Goal: Transaction & Acquisition: Subscribe to service/newsletter

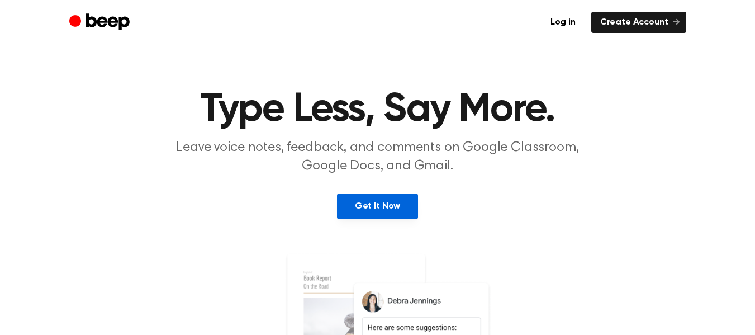
click at [382, 211] on link "Get It Now" at bounding box center [377, 206] width 81 height 26
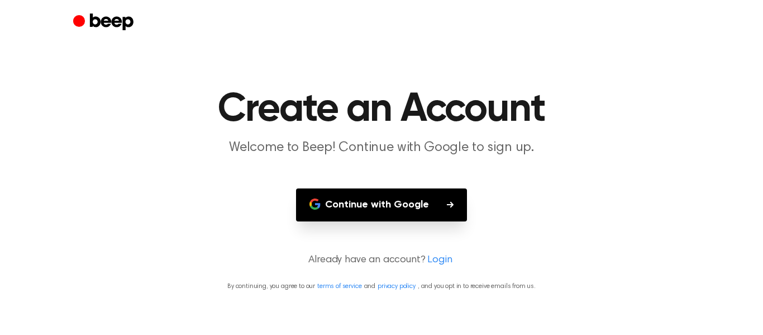
click at [382, 211] on button "Continue with Google" at bounding box center [381, 204] width 171 height 33
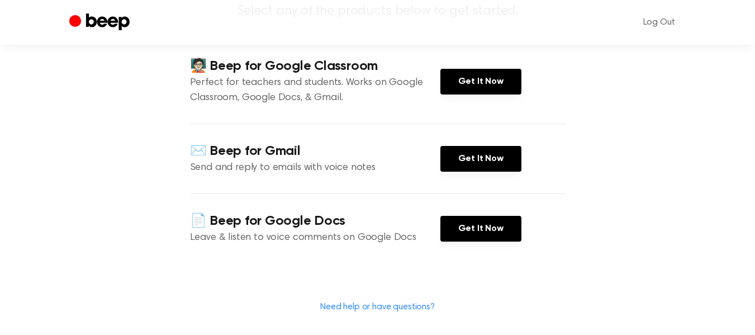
scroll to position [168, 0]
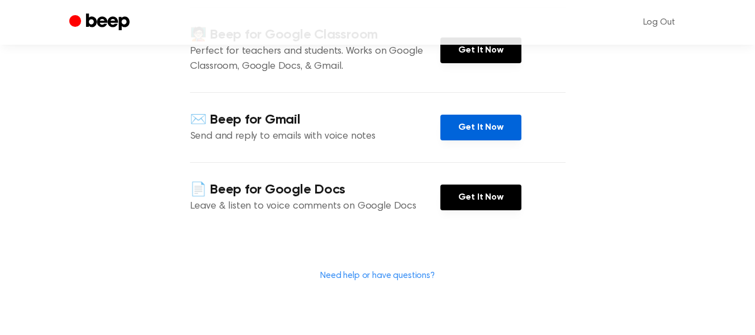
click at [475, 140] on link "Get It Now" at bounding box center [480, 128] width 81 height 26
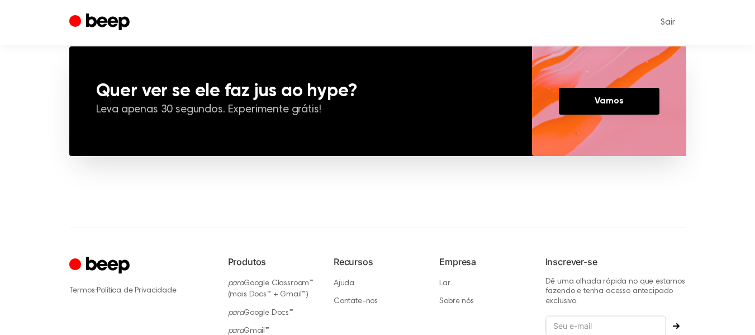
scroll to position [957, 0]
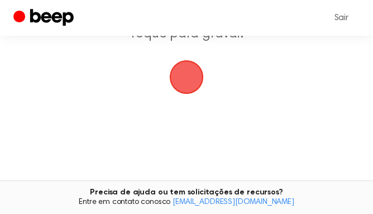
scroll to position [164, 0]
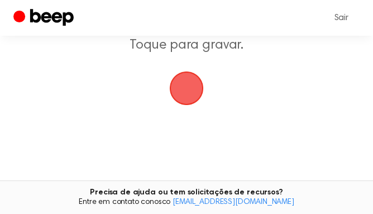
click at [187, 87] on span "button" at bounding box center [187, 89] width 34 height 34
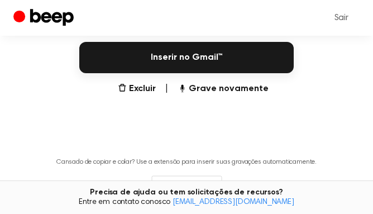
scroll to position [341, 0]
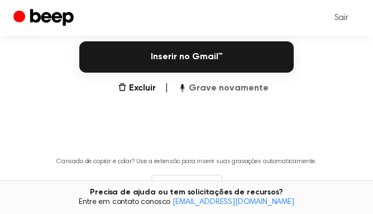
click at [241, 87] on font "Grave novamente" at bounding box center [229, 88] width 80 height 9
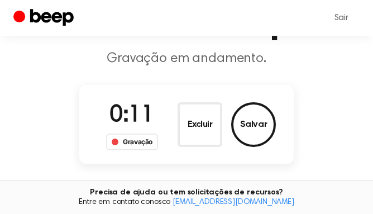
scroll to position [70, 0]
